Goal: Task Accomplishment & Management: Manage account settings

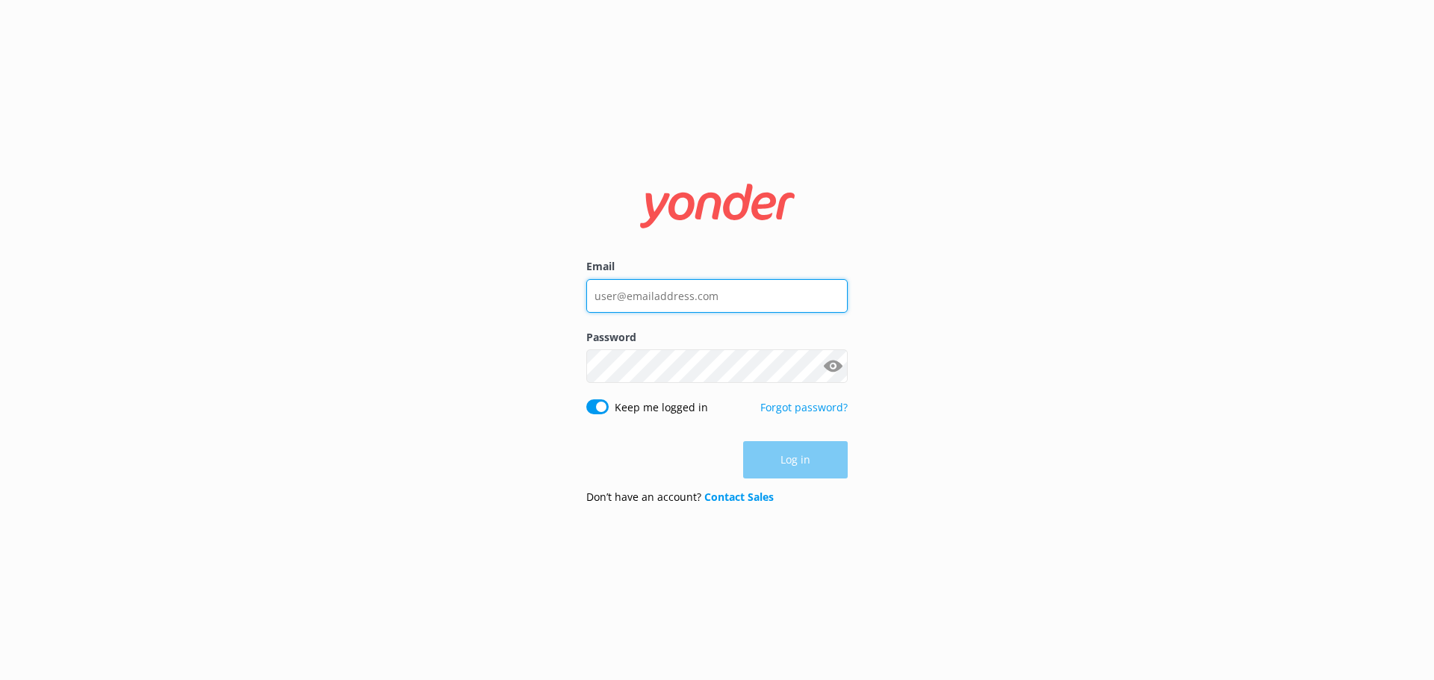
type input "[PERSON_NAME][EMAIL_ADDRESS][DOMAIN_NAME]"
click at [805, 472] on div "Log in" at bounding box center [716, 459] width 261 height 37
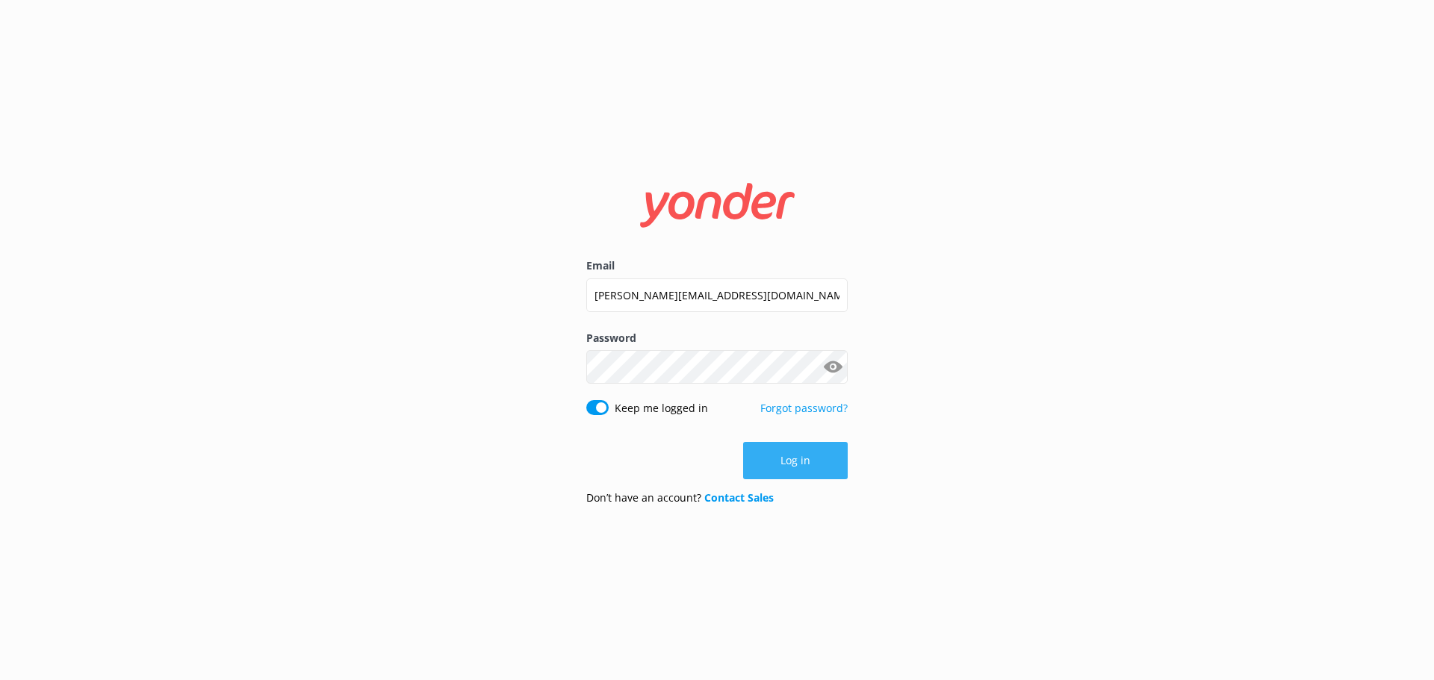
click at [832, 465] on button "Log in" at bounding box center [795, 460] width 105 height 37
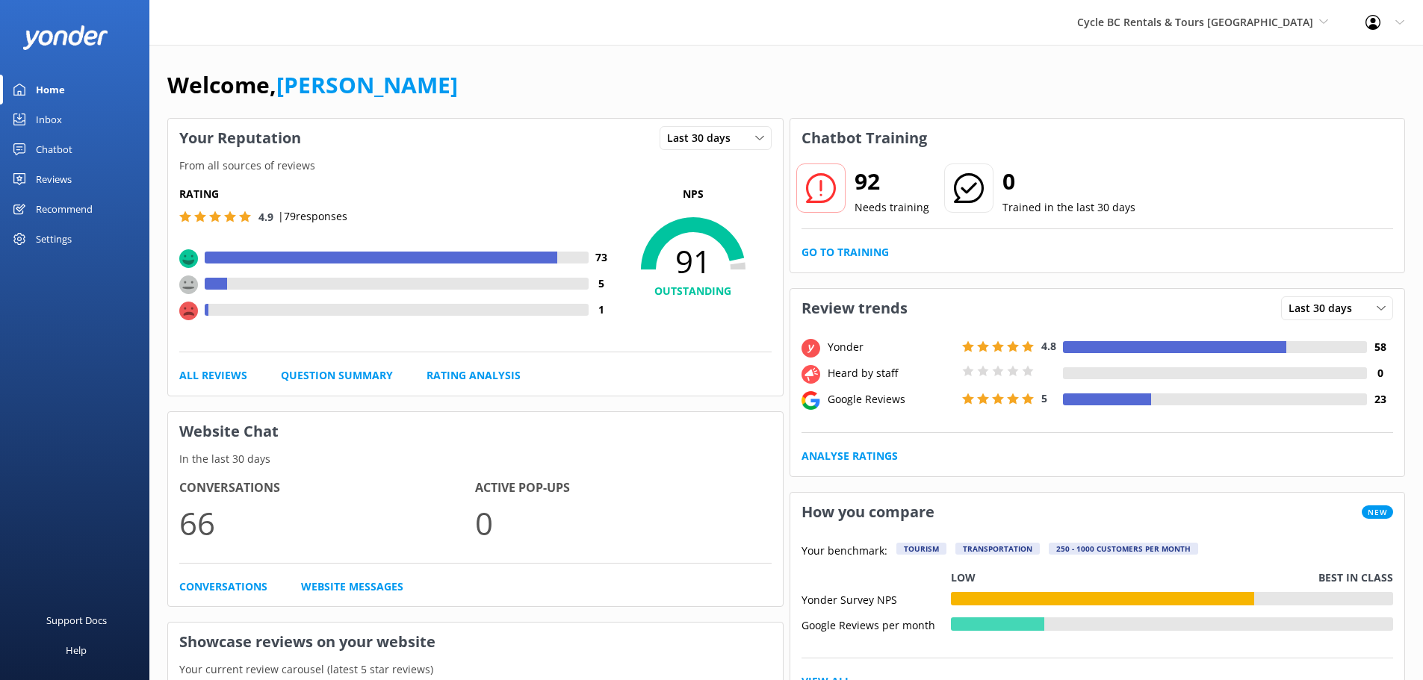
click at [66, 121] on link "Inbox" at bounding box center [74, 120] width 149 height 30
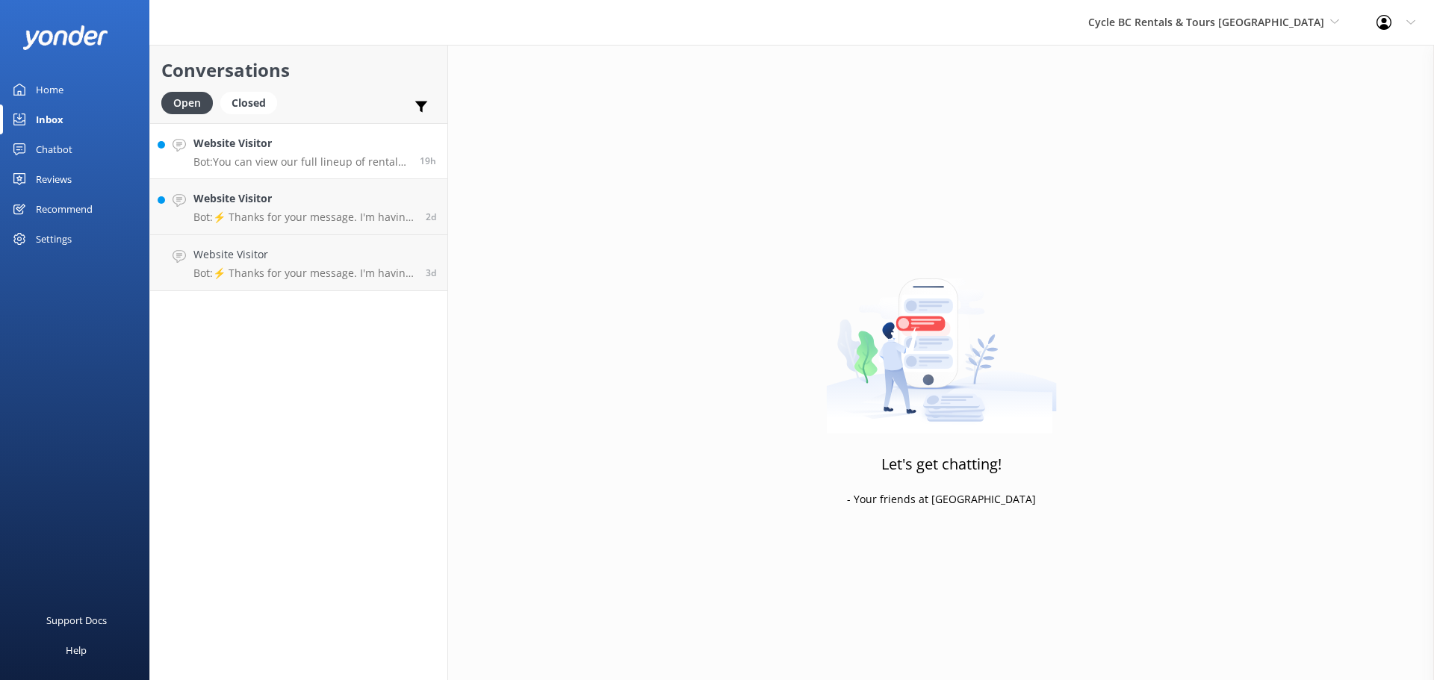
click at [381, 158] on p "Bot: You can view our full lineup of rental motorcycles and gear at [URL][DOMAI…" at bounding box center [300, 161] width 215 height 13
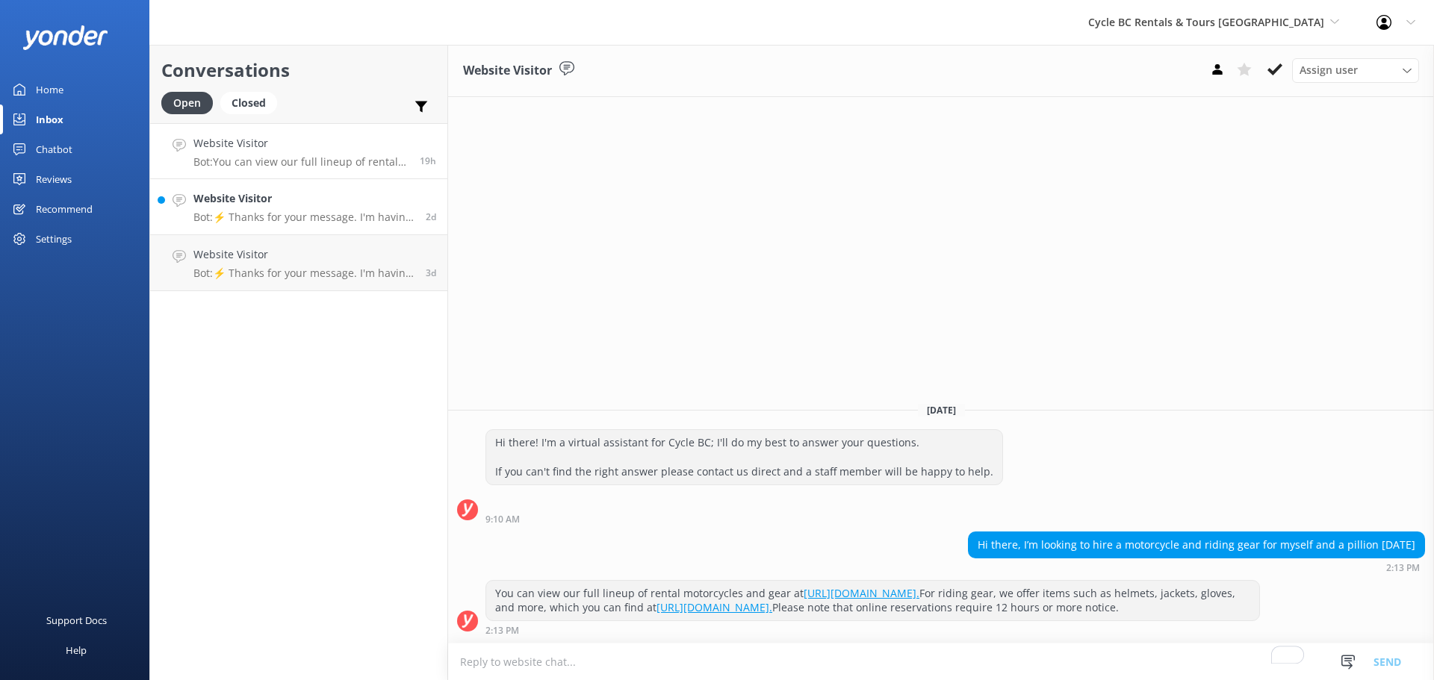
click at [372, 188] on link "Website Visitor Bot: ⚡ Thanks for your message. I'm having a difficult time fin…" at bounding box center [298, 207] width 297 height 56
